Goal: Task Accomplishment & Management: Use online tool/utility

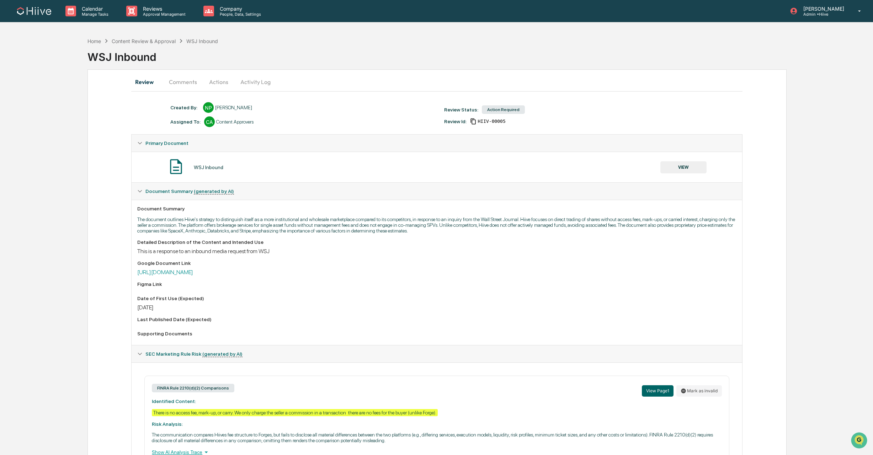
click at [220, 81] on button "Actions" at bounding box center [219, 81] width 32 height 17
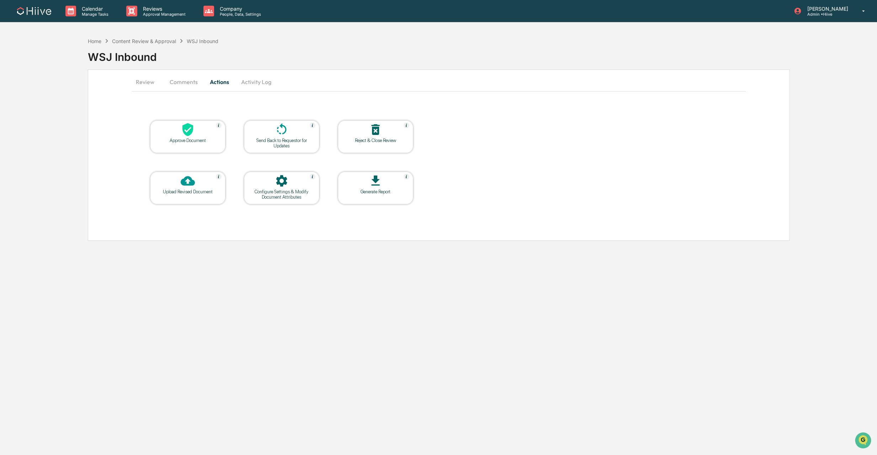
click at [175, 184] on div at bounding box center [187, 181] width 71 height 15
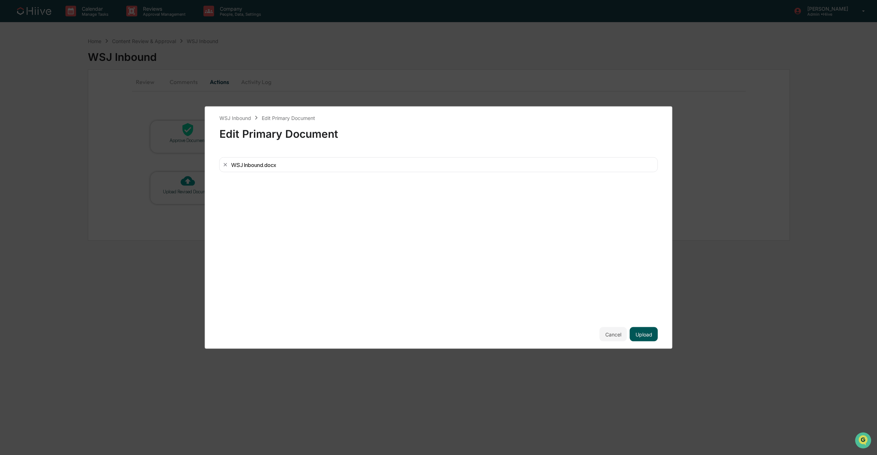
click at [637, 330] on button "Upload" at bounding box center [644, 334] width 28 height 14
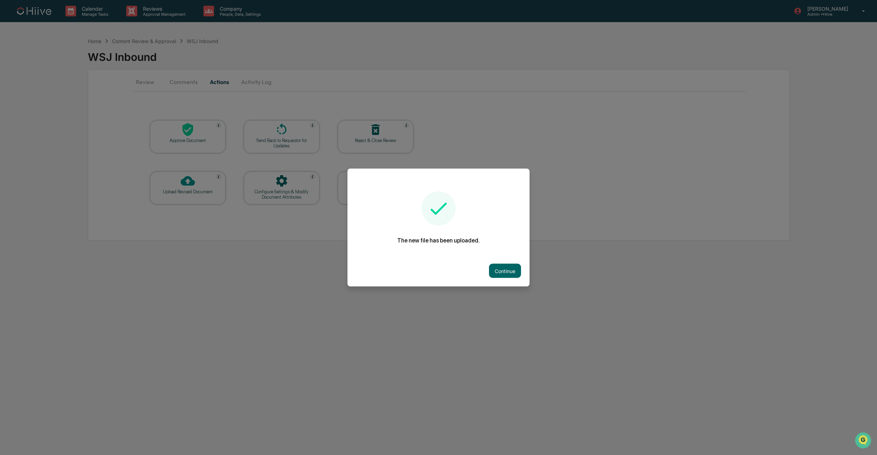
click at [506, 272] on button "Continue" at bounding box center [505, 271] width 32 height 14
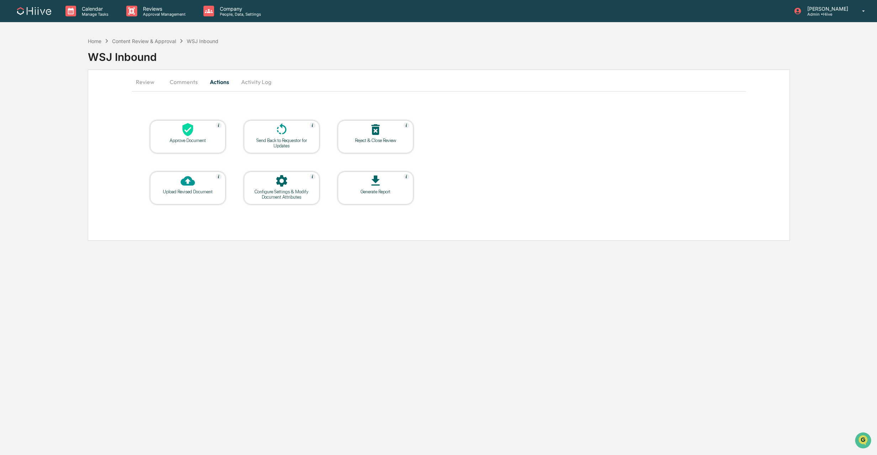
click at [203, 146] on div "Approve Document" at bounding box center [187, 136] width 75 height 33
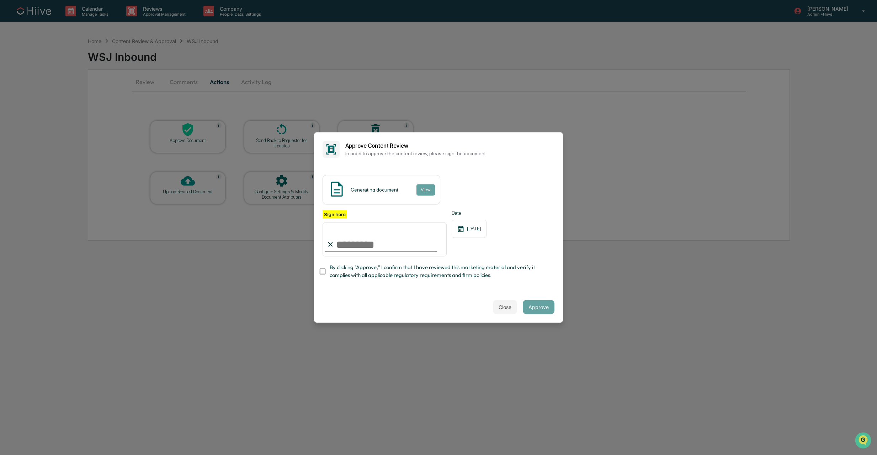
click at [0, 454] on com-1password-button at bounding box center [0, 455] width 0 height 0
click at [353, 250] on div at bounding box center [381, 250] width 112 height 1
click at [367, 272] on span "By clicking "Approve," I confirm that I have reviewed this marketing material a…" at bounding box center [439, 271] width 219 height 16
click at [425, 240] on body "Calendar Manage Tasks Reviews Approval Management Company People, Data, Setting…" at bounding box center [438, 227] width 877 height 455
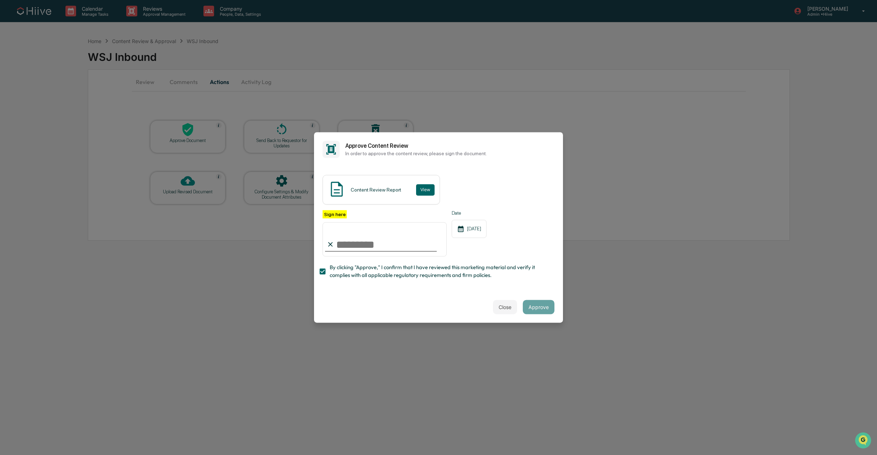
type input "**********"
click at [540, 308] on button "Approve" at bounding box center [539, 307] width 32 height 14
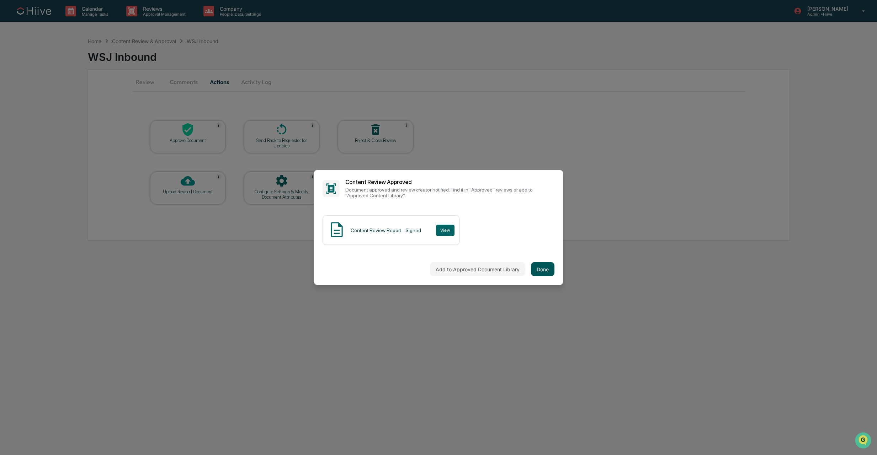
click at [546, 271] on button "Done" at bounding box center [542, 269] width 23 height 14
